Goal: Task Accomplishment & Management: Complete application form

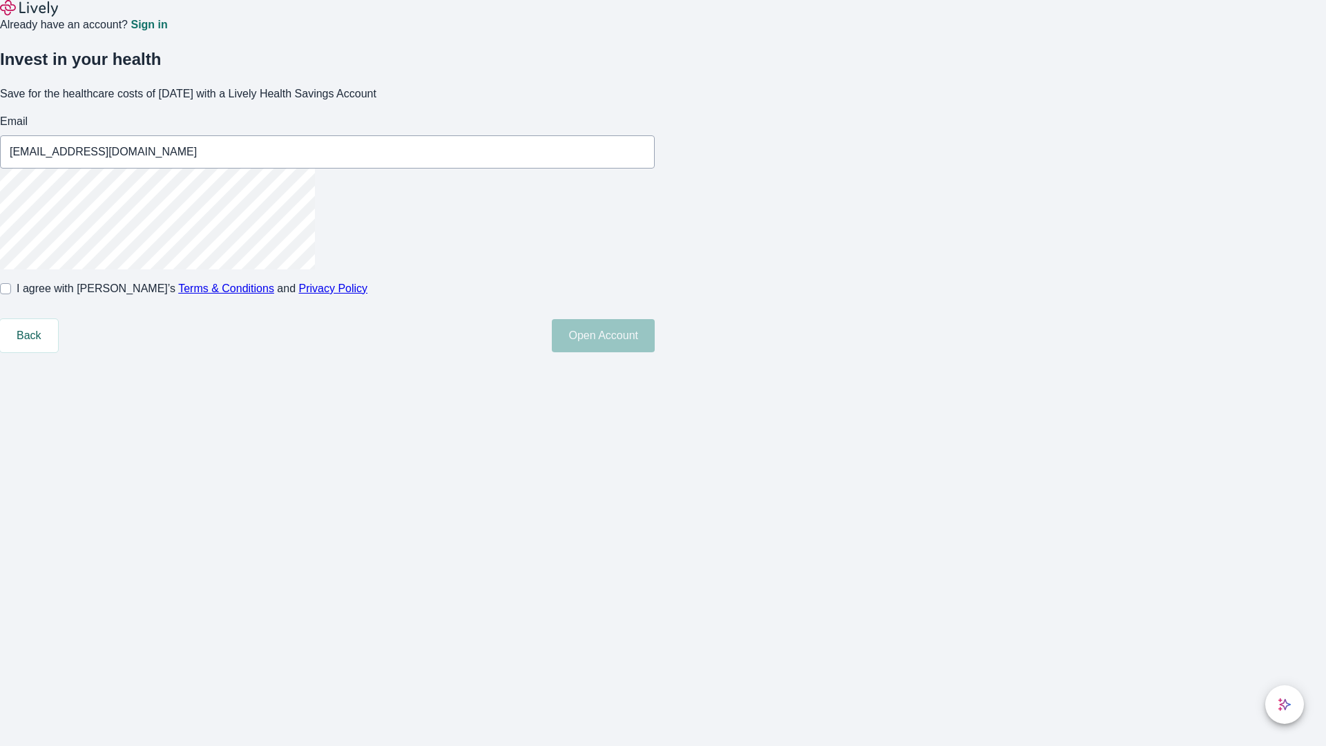
click at [11, 294] on input "I agree with Lively’s Terms & Conditions and Privacy Policy" at bounding box center [5, 288] width 11 height 11
checkbox input "true"
click at [655, 352] on button "Open Account" at bounding box center [603, 335] width 103 height 33
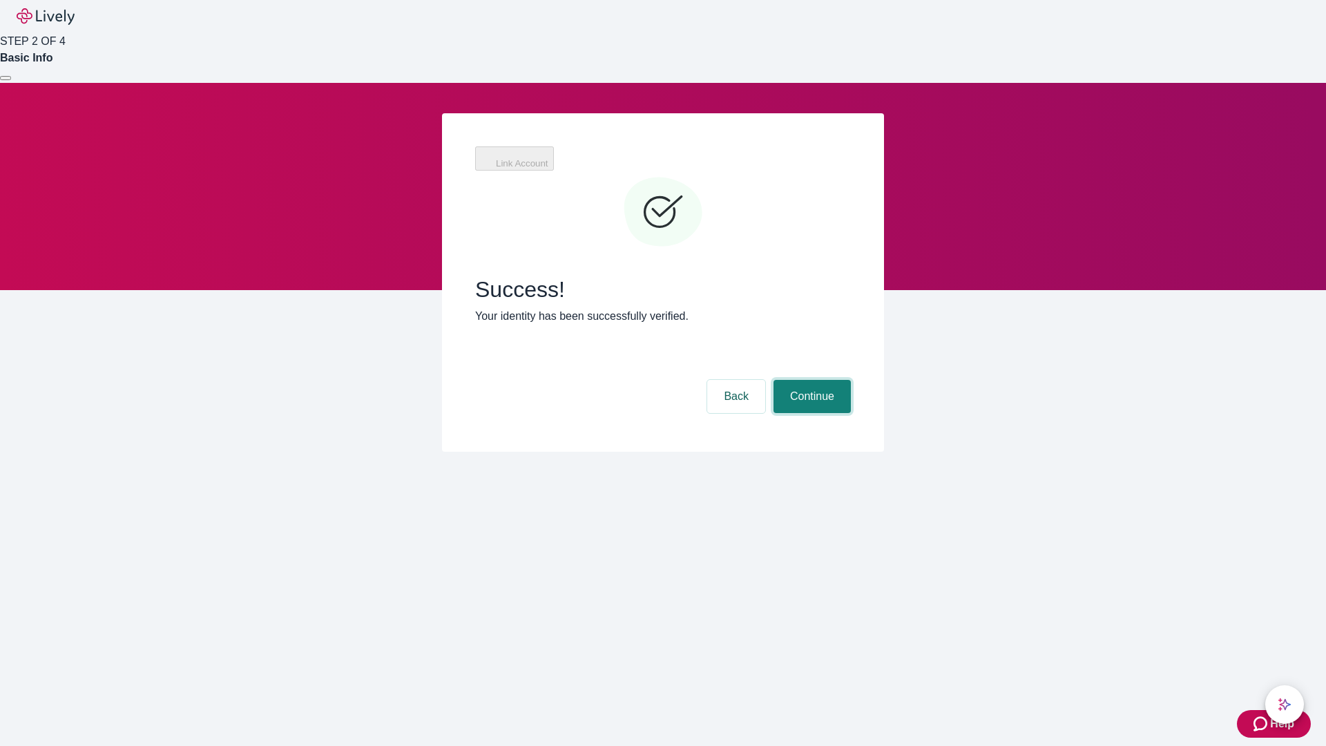
click at [810, 380] on button "Continue" at bounding box center [811, 396] width 77 height 33
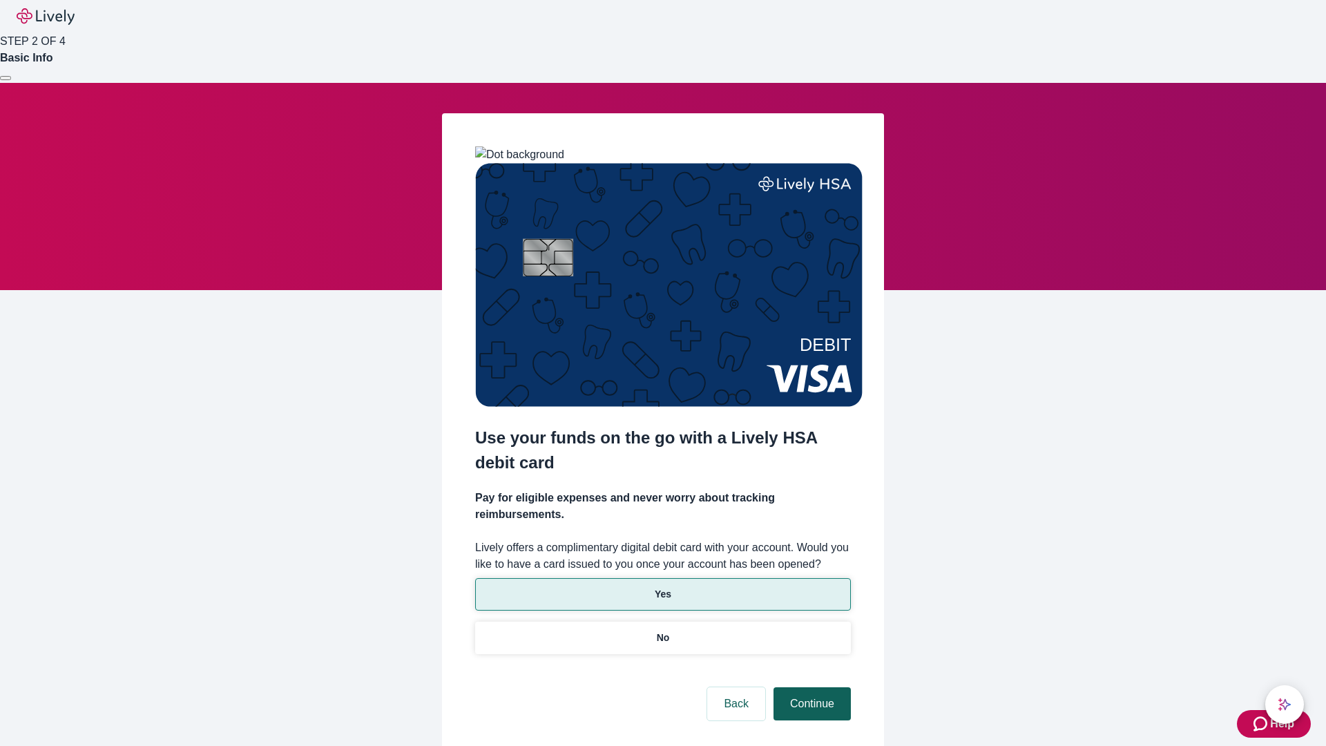
click at [662, 587] on p "Yes" at bounding box center [663, 594] width 17 height 15
click at [810, 687] on button "Continue" at bounding box center [811, 703] width 77 height 33
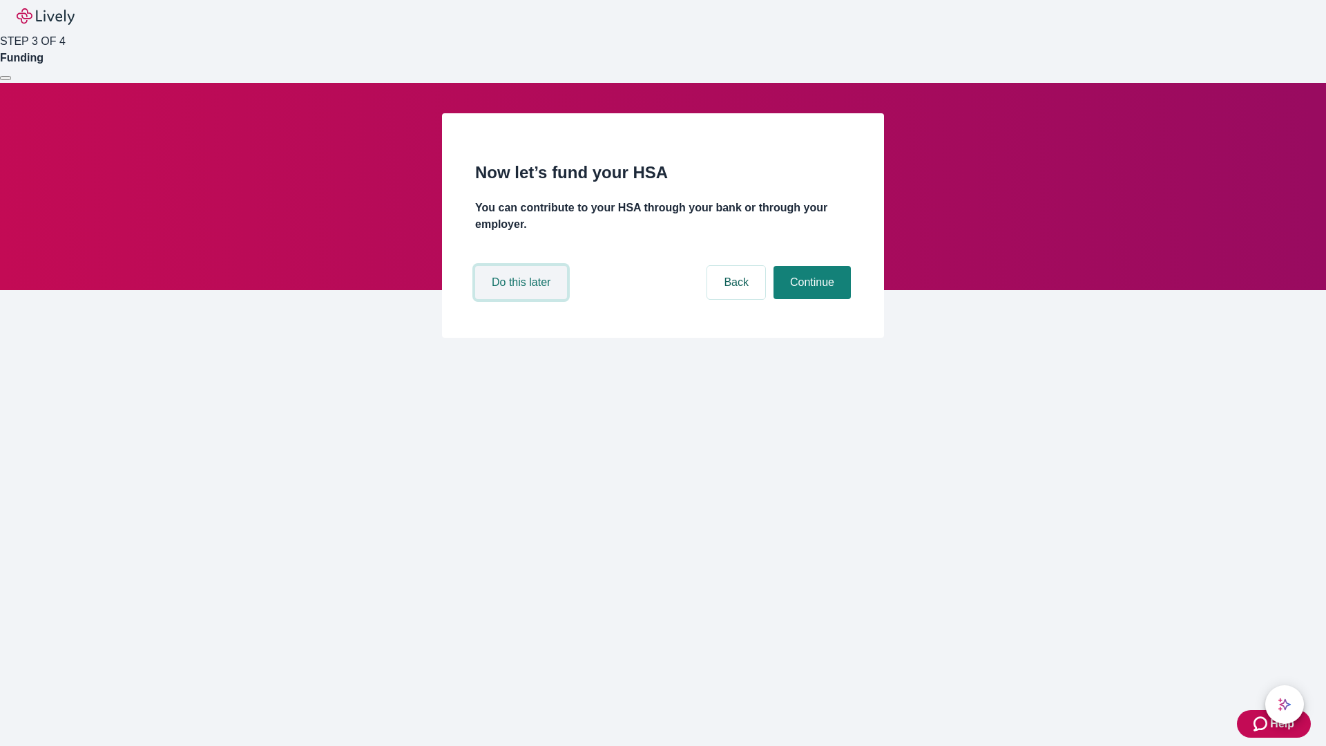
click at [523, 299] on button "Do this later" at bounding box center [521, 282] width 92 height 33
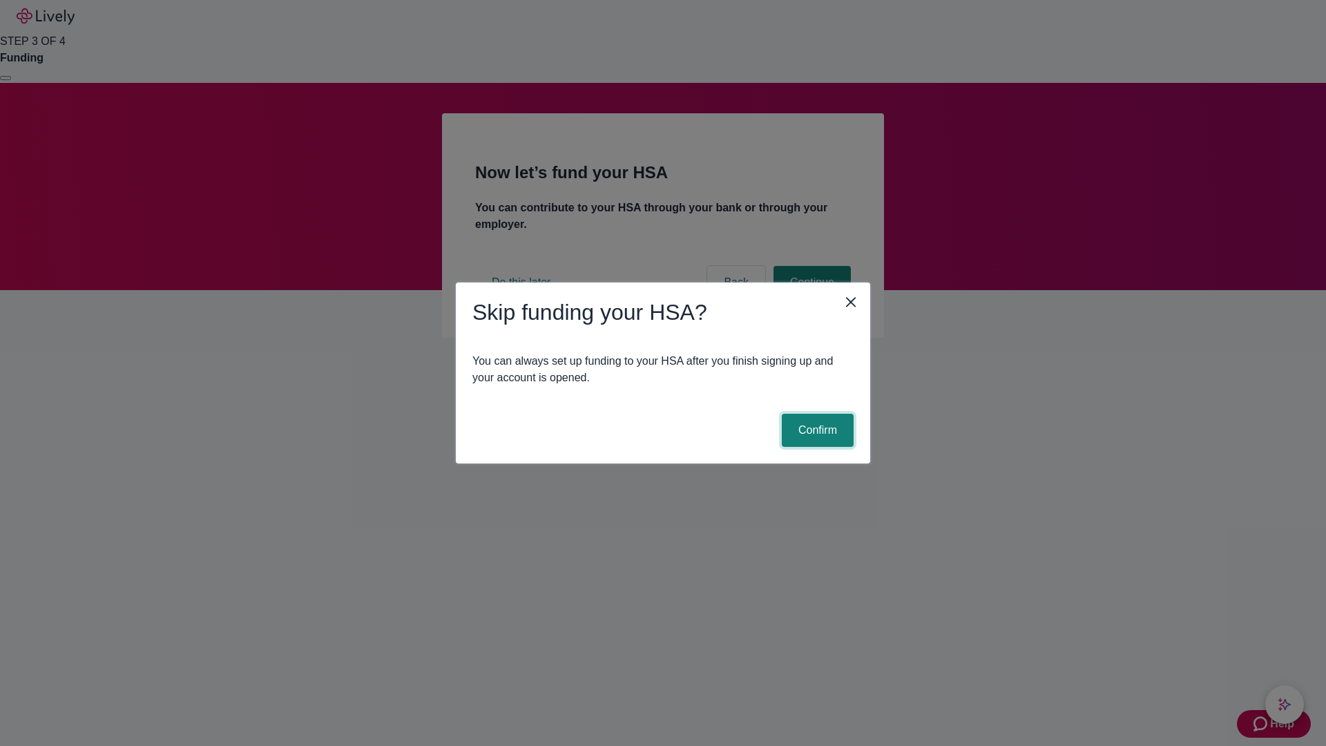
click at [816, 430] on button "Confirm" at bounding box center [818, 430] width 72 height 33
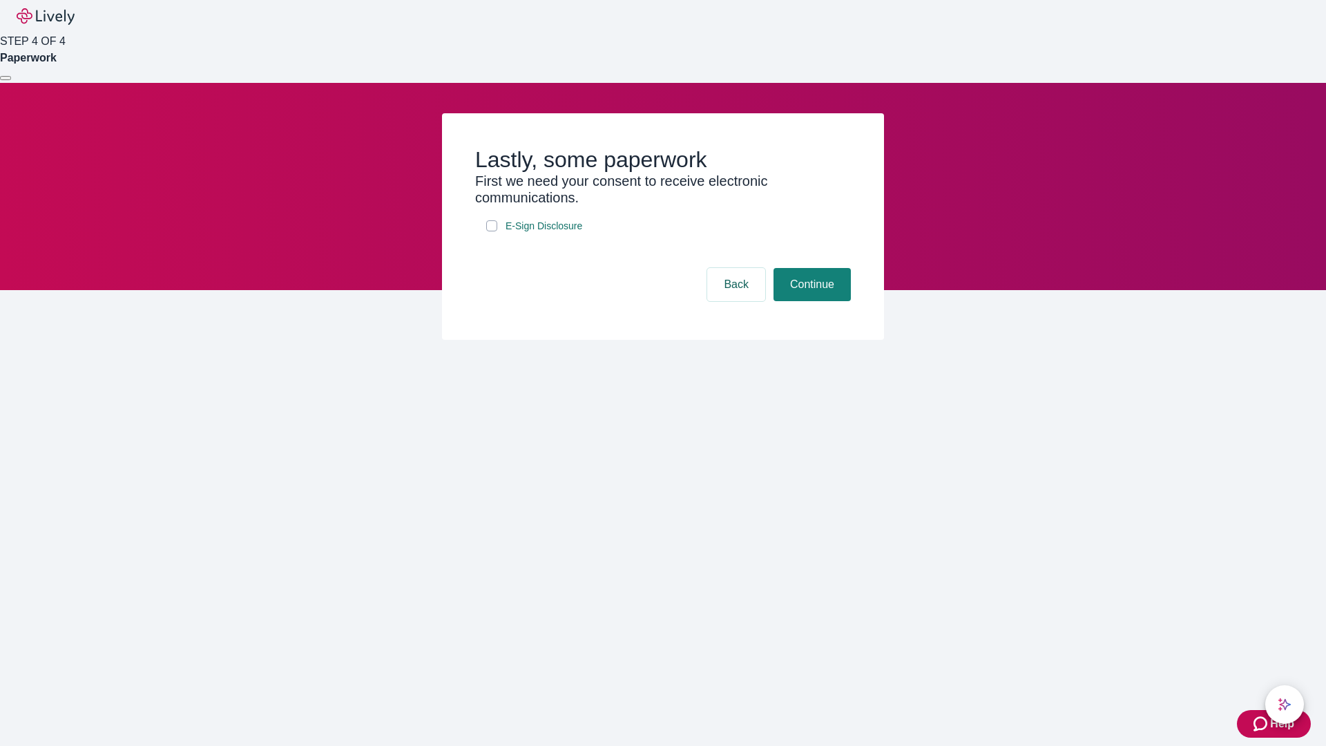
click at [492, 231] on input "E-Sign Disclosure" at bounding box center [491, 225] width 11 height 11
checkbox input "true"
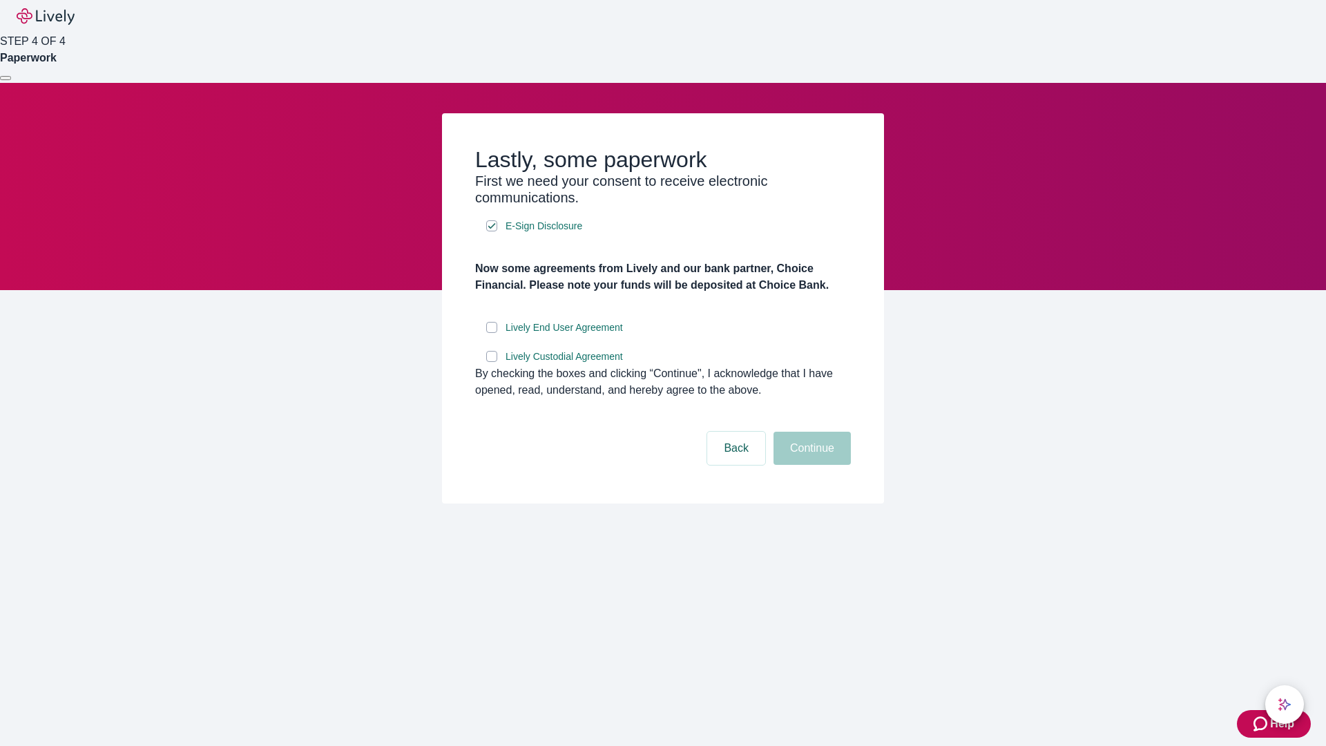
click at [492, 333] on input "Lively End User Agreement" at bounding box center [491, 327] width 11 height 11
checkbox input "true"
click at [492, 362] on input "Lively Custodial Agreement" at bounding box center [491, 356] width 11 height 11
checkbox input "true"
click at [810, 465] on button "Continue" at bounding box center [811, 448] width 77 height 33
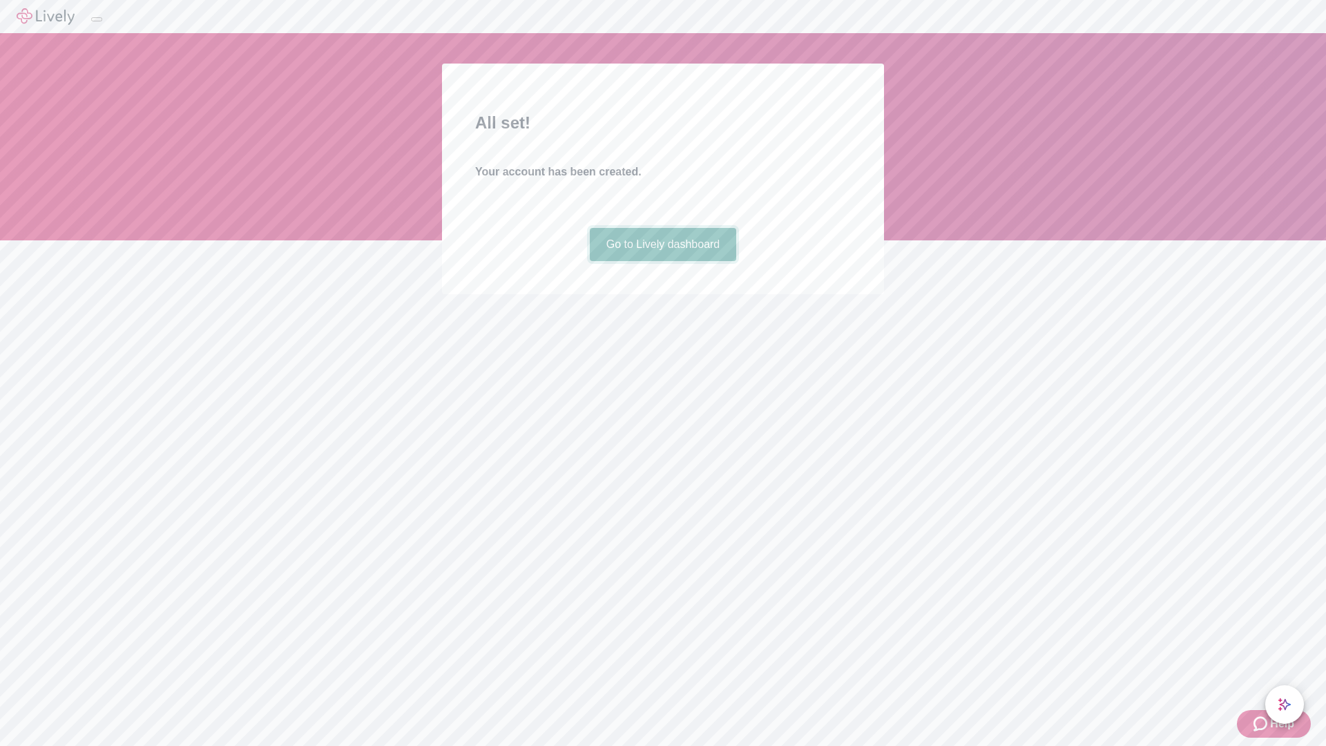
click at [662, 261] on link "Go to Lively dashboard" at bounding box center [663, 244] width 147 height 33
